Goal: Information Seeking & Learning: Compare options

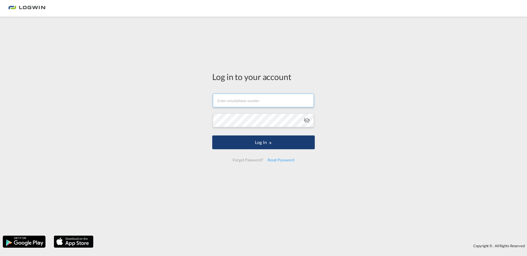
type input "[PERSON_NAME][EMAIL_ADDRESS][PERSON_NAME][DOMAIN_NAME]"
click at [256, 142] on button "Log In" at bounding box center [263, 142] width 103 height 14
